Goal: Task Accomplishment & Management: Use online tool/utility

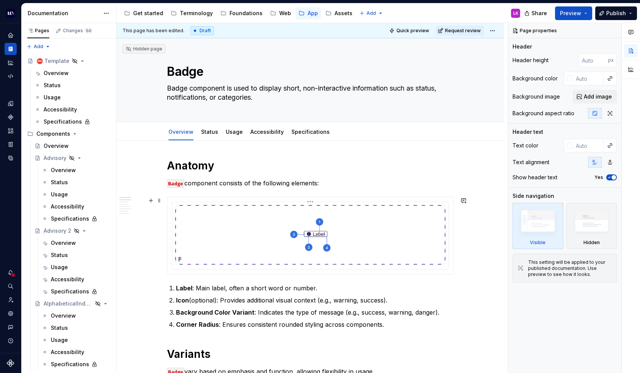
scroll to position [117, 0]
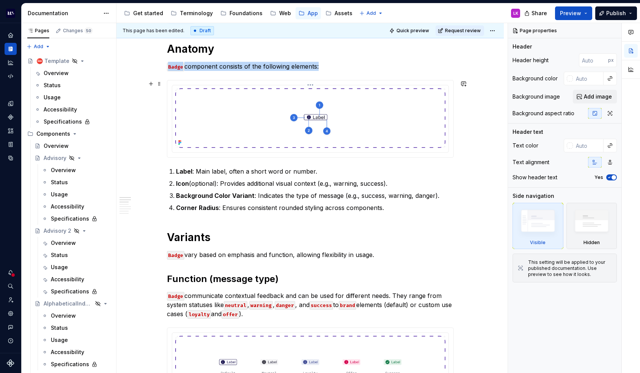
click at [237, 117] on img at bounding box center [310, 118] width 270 height 60
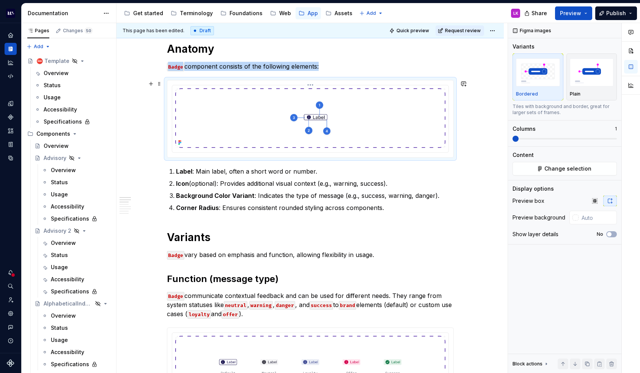
click at [237, 117] on img at bounding box center [310, 118] width 270 height 60
click at [264, 115] on img at bounding box center [310, 118] width 270 height 60
click at [568, 169] on span "Change selection" at bounding box center [567, 169] width 47 height 8
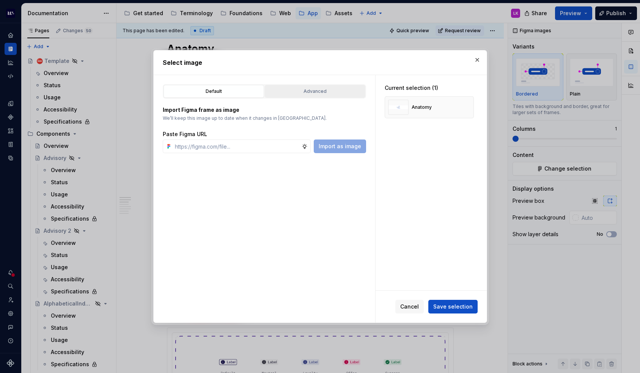
click at [292, 90] on div "Advanced" at bounding box center [314, 92] width 95 height 8
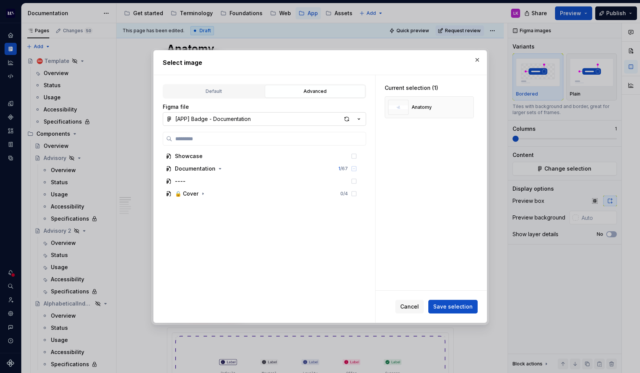
click at [207, 121] on div "[APP] Badge - Documentation" at bounding box center [212, 119] width 75 height 8
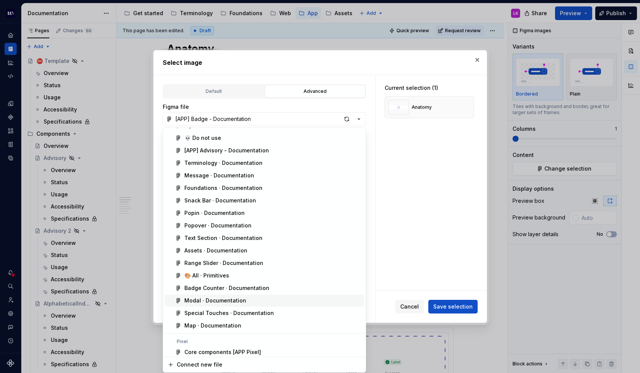
scroll to position [849, 0]
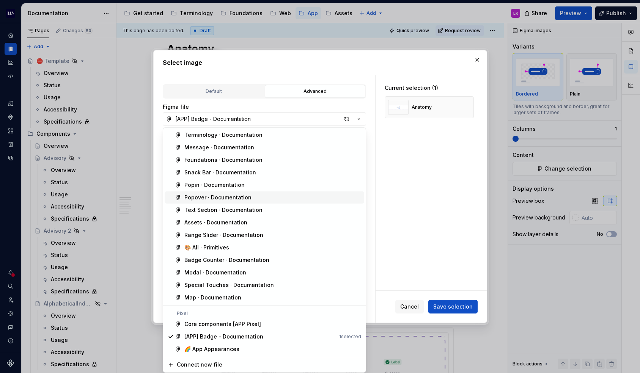
click at [412, 165] on div "Select image Default Advanced Import Figma frame as image We’ll keep this image…" at bounding box center [320, 186] width 640 height 373
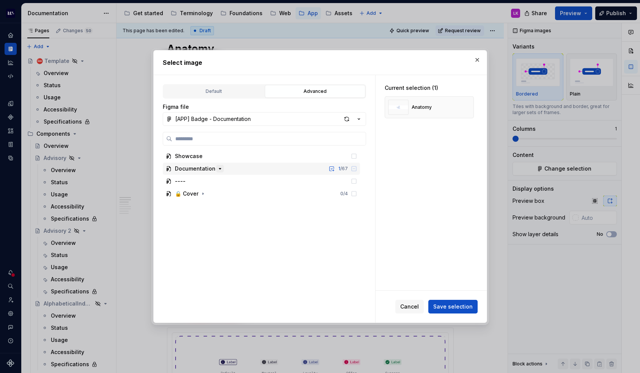
click at [218, 168] on icon "button" at bounding box center [220, 169] width 6 height 6
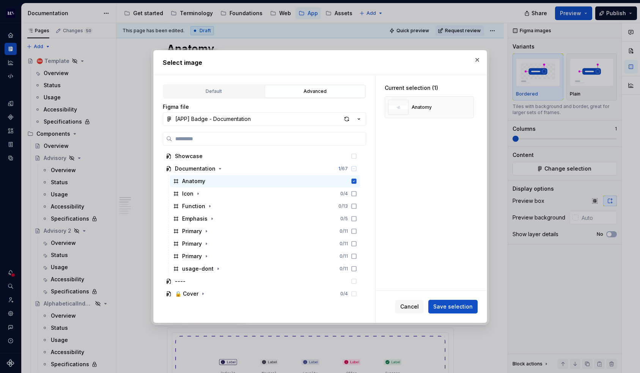
type textarea "*"
